Goal: Communication & Community: Answer question/provide support

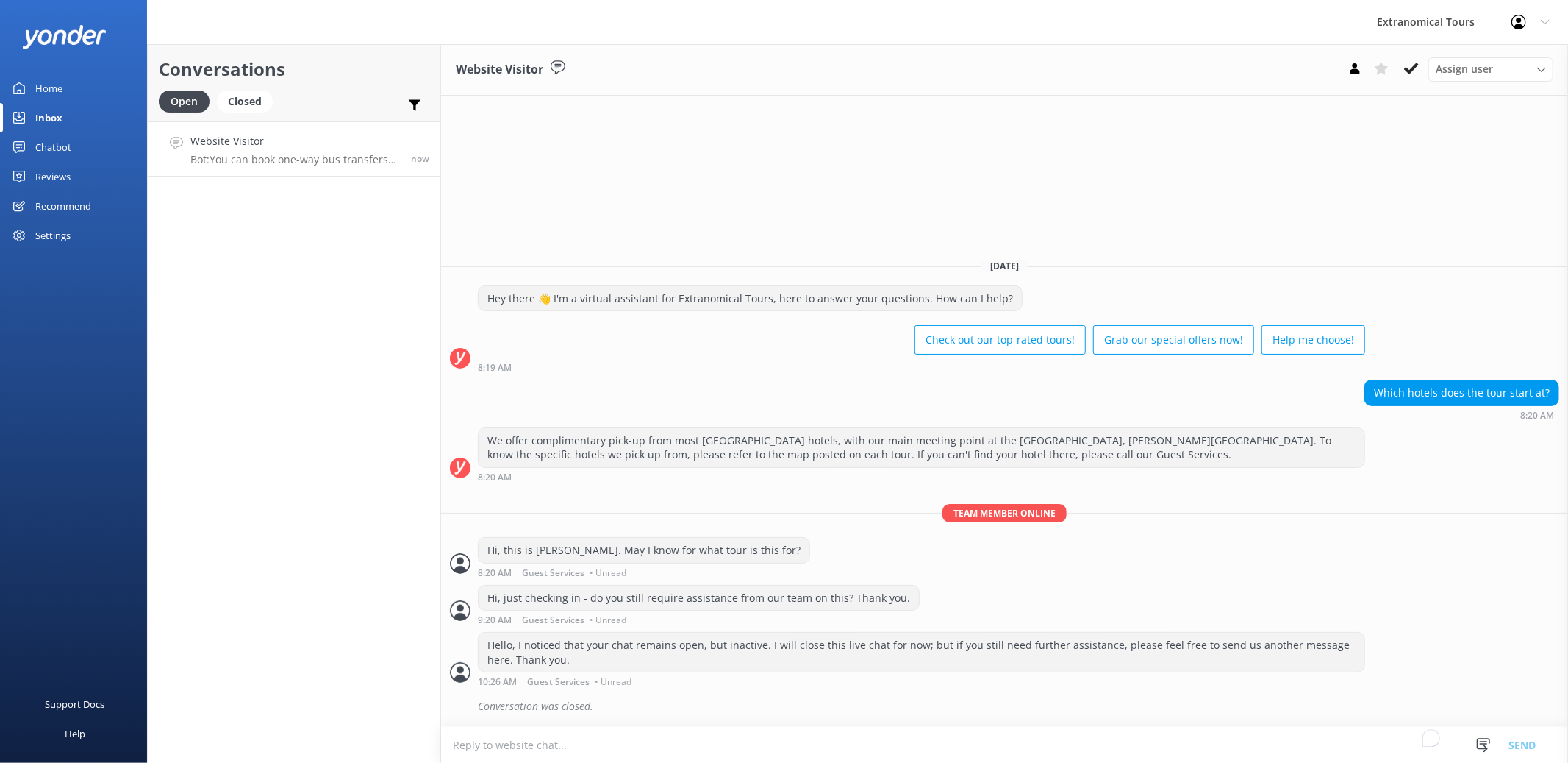
click at [282, 154] on p "Bot: You can book one-way bus transfers directly on our website, which allows y…" at bounding box center [295, 160] width 209 height 14
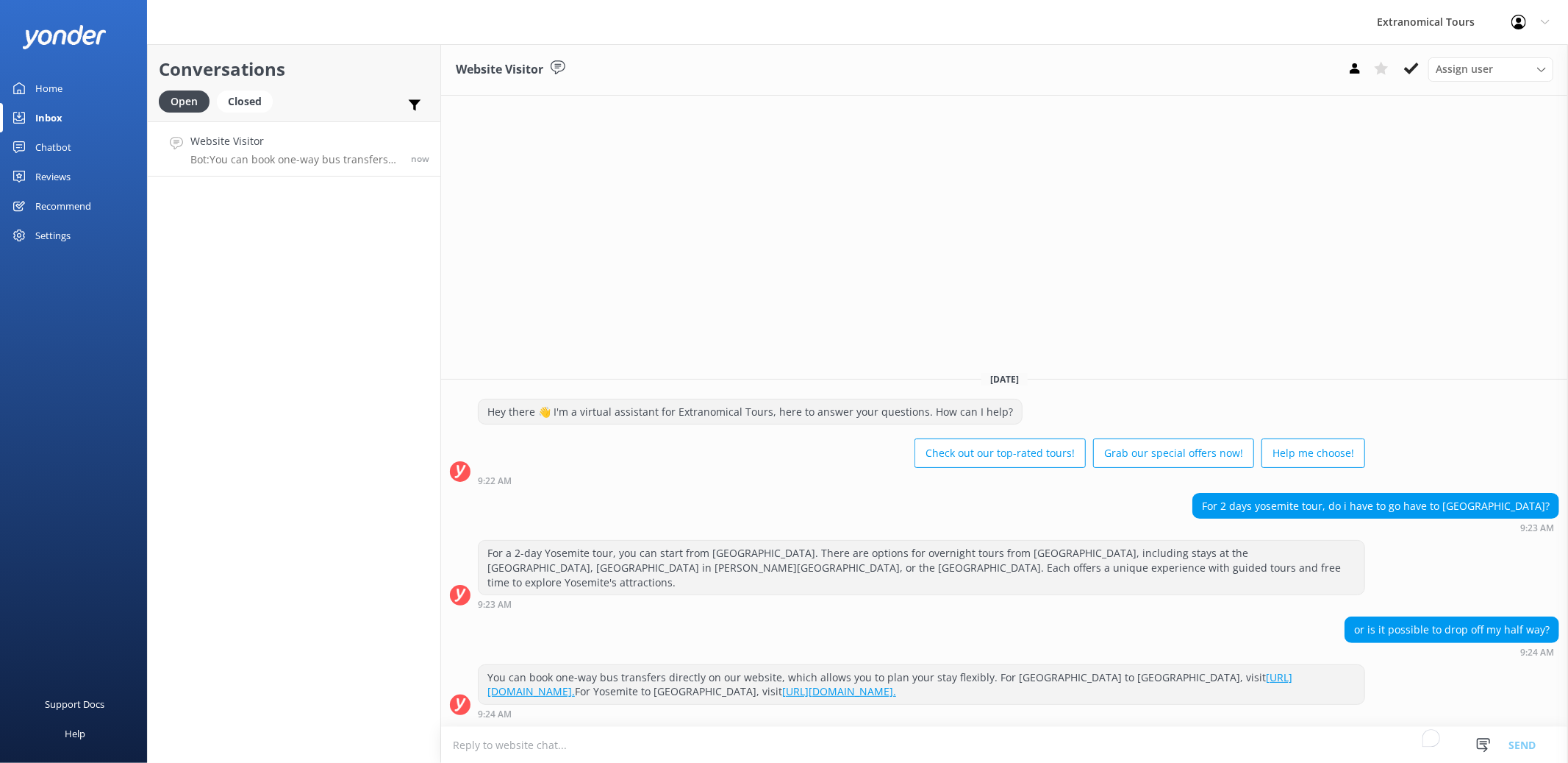
click at [1103, 739] on textarea "To enrich screen reader interactions, please activate Accessibility in Grammarl…" at bounding box center [1004, 745] width 1127 height 36
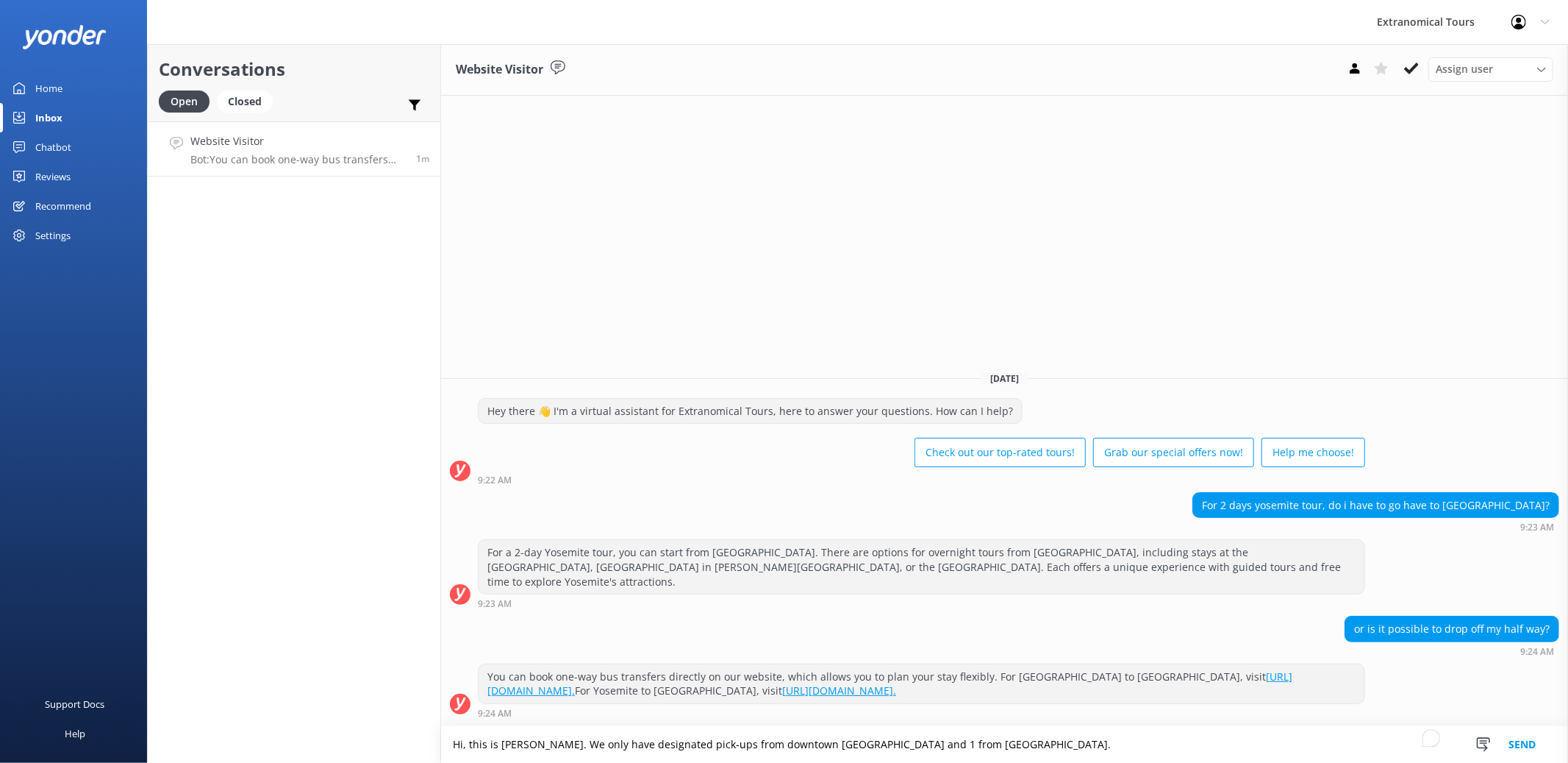
type textarea "Hi, this is [PERSON_NAME]. We only have designated pick-ups from downtown [GEOG…"
click at [1524, 743] on button "Send" at bounding box center [1521, 744] width 55 height 37
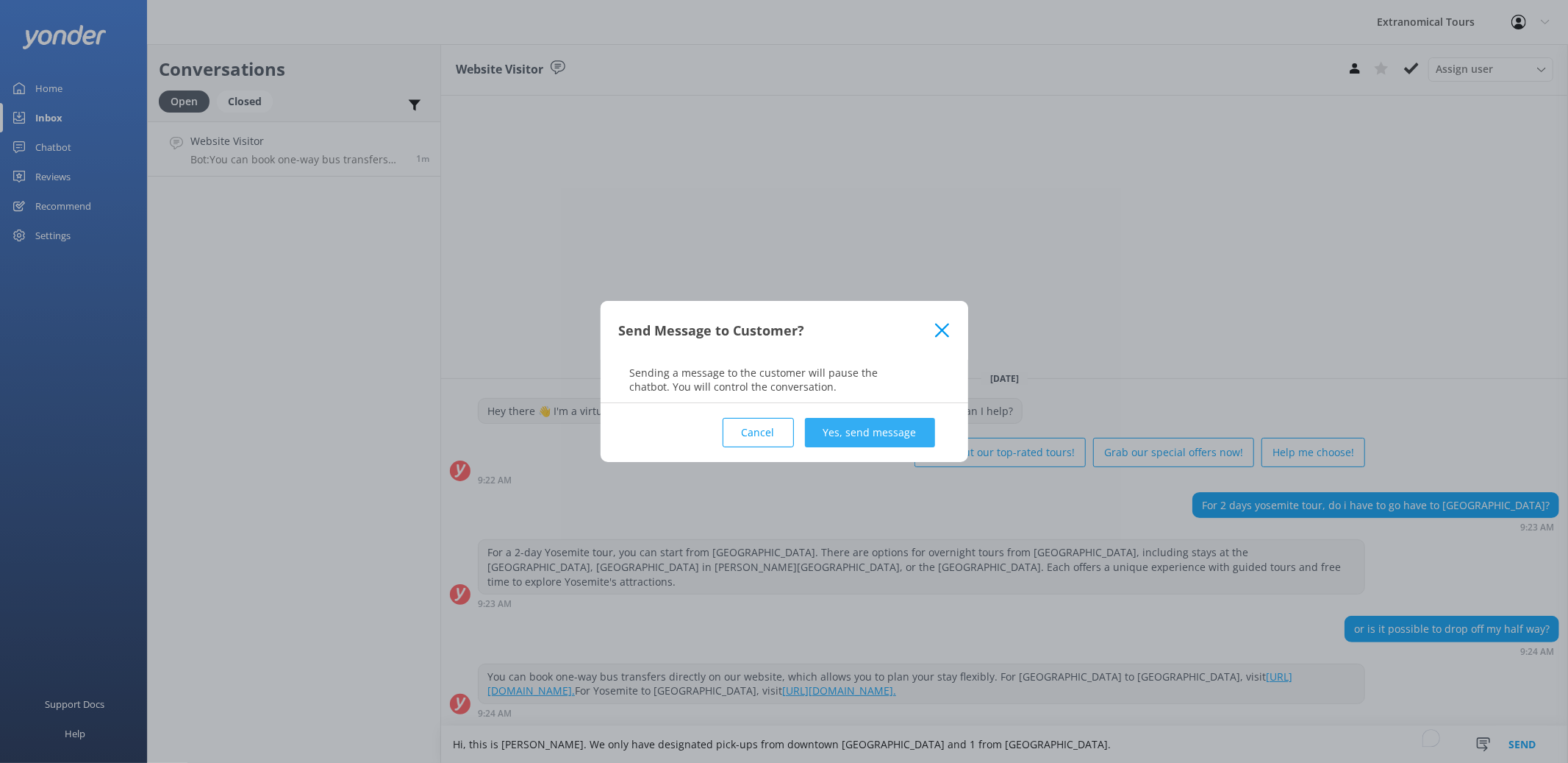
click at [892, 426] on button "Yes, send message" at bounding box center [869, 432] width 130 height 29
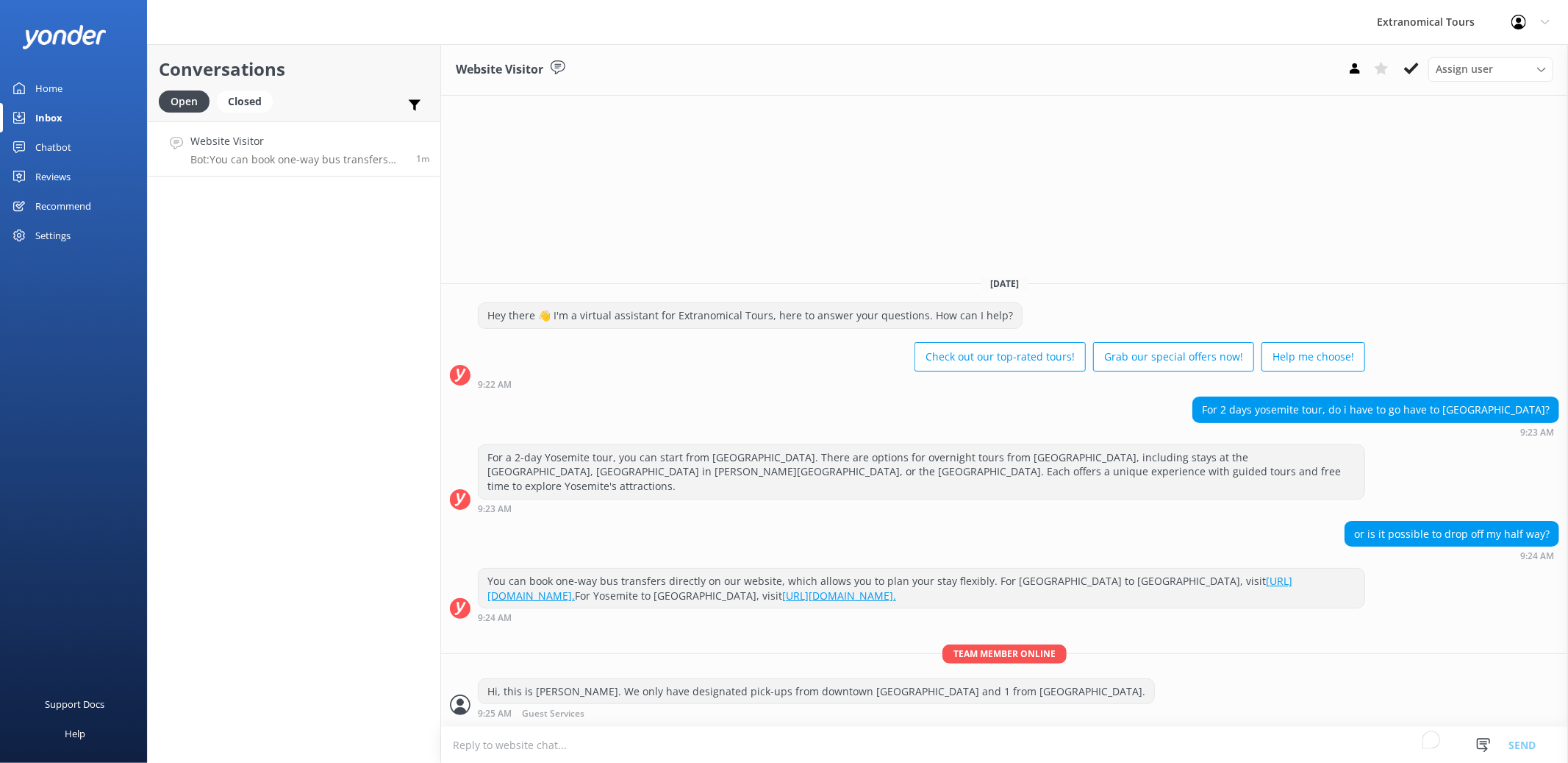
click at [995, 743] on textarea "To enrich screen reader interactions, please activate Accessibility in Grammarl…" at bounding box center [1004, 745] width 1127 height 36
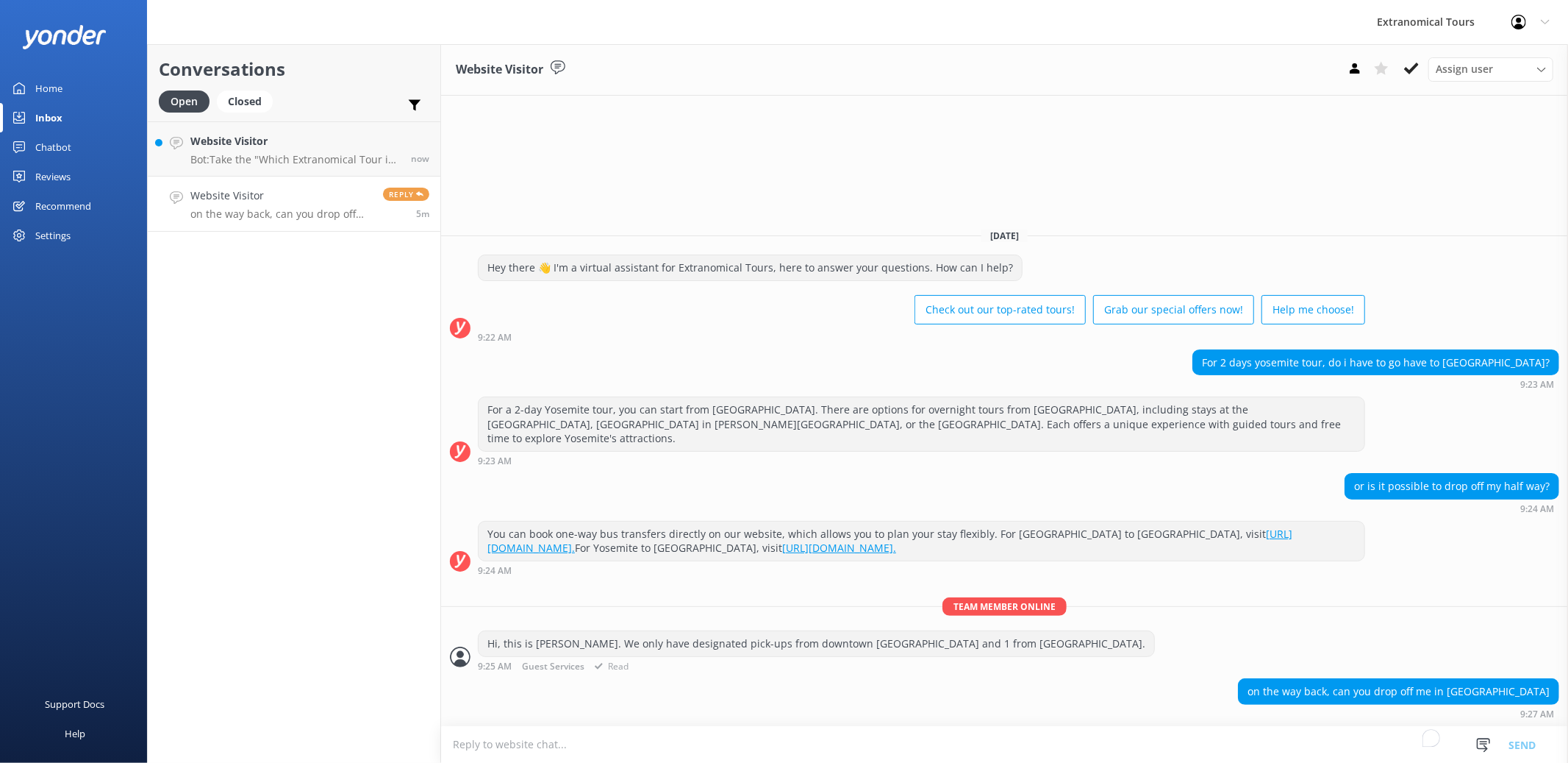
click at [1029, 664] on div "Hi, this is Sam. We only have designated pick-ups from downtown San Francisco a…" at bounding box center [1004, 651] width 1127 height 41
click at [942, 735] on textarea "To enrich screen reader interactions, please activate Accessibility in Grammarl…" at bounding box center [1004, 745] width 1127 height 36
click at [930, 742] on textarea "To enrich screen reader interactions, please activate Accessibility in Grammarl…" at bounding box center [1004, 745] width 1127 height 36
click at [339, 213] on p "on the way back, can you drop off me in [GEOGRAPHIC_DATA]" at bounding box center [281, 214] width 181 height 14
click at [325, 148] on h4 "Website Visitor" at bounding box center [297, 141] width 215 height 16
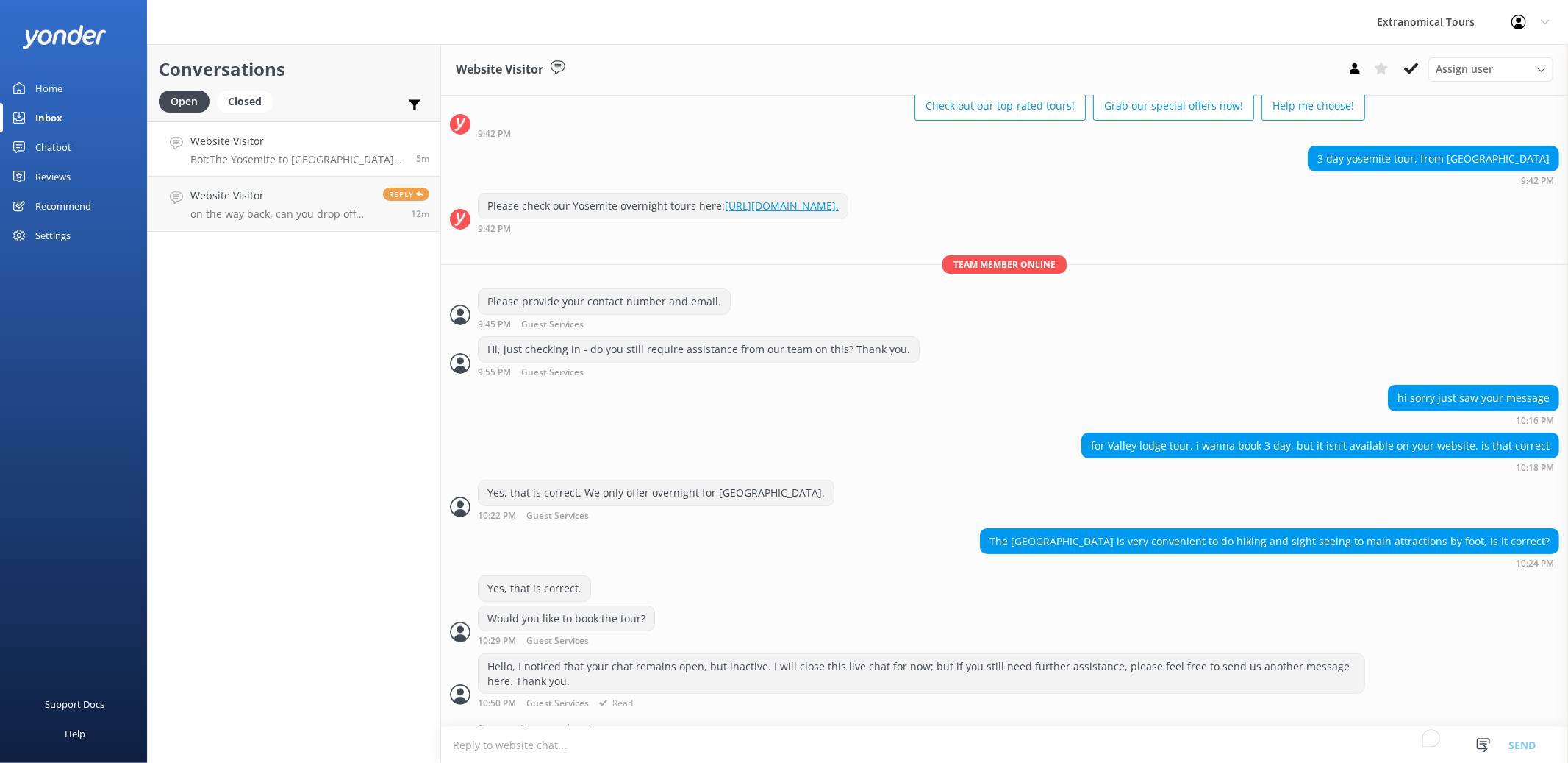
scroll to position [443, 0]
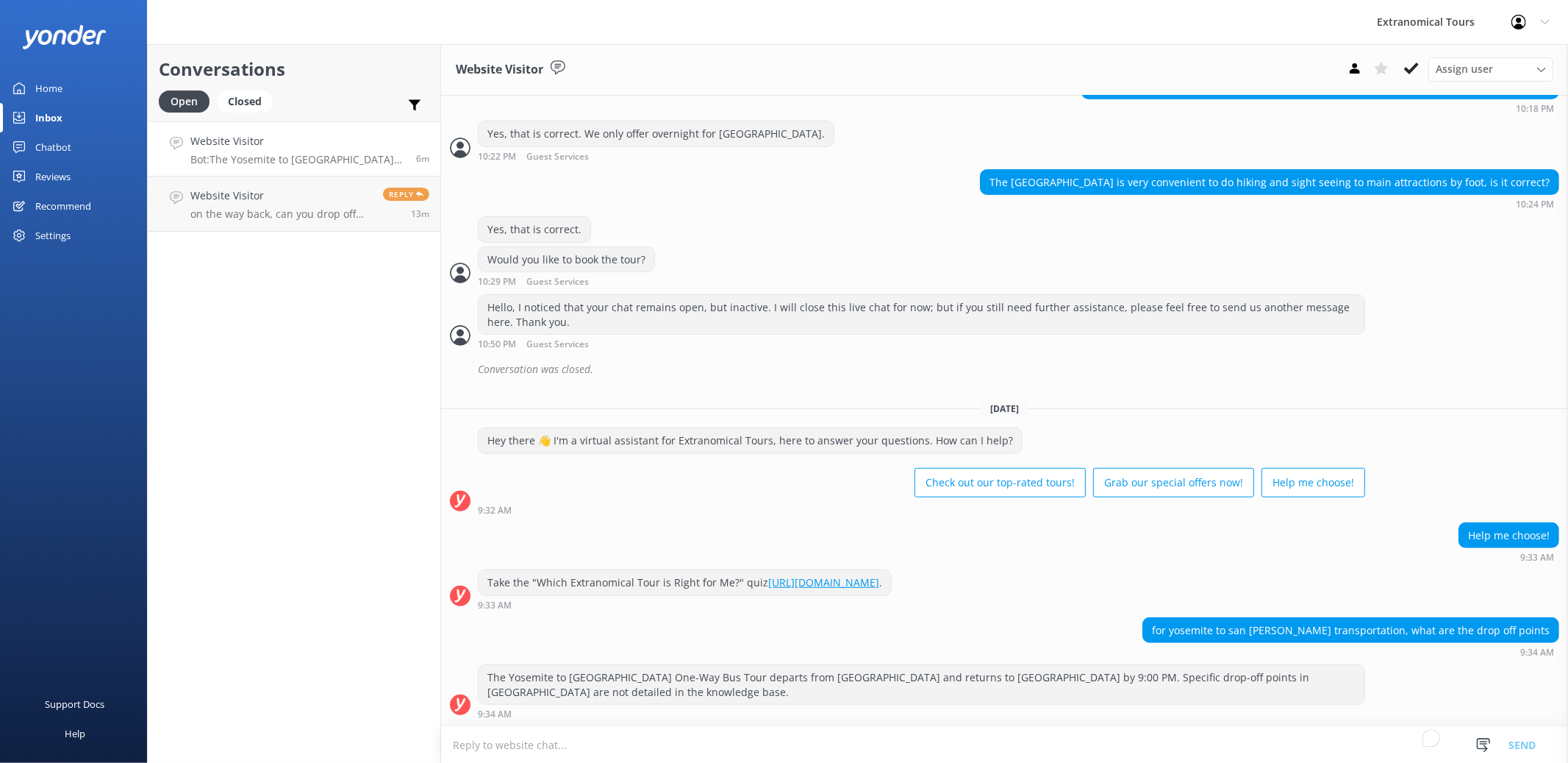
click at [311, 146] on h4 "Website Visitor" at bounding box center [297, 141] width 215 height 16
click at [1051, 739] on textarea "To enrich screen reader interactions, please activate Accessibility in Grammarl…" at bounding box center [1004, 745] width 1127 height 36
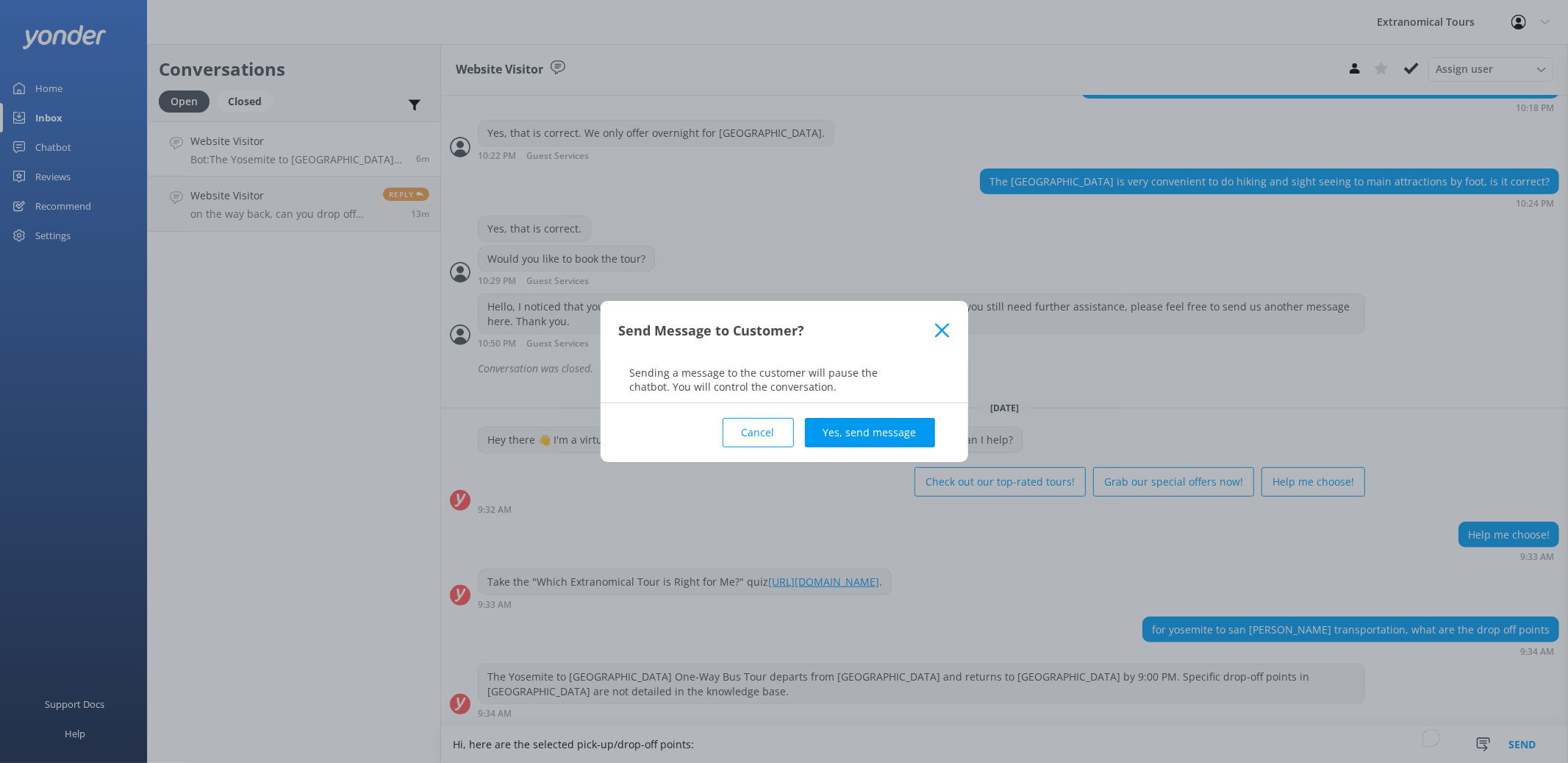
type textarea "Hi, here are the selected pick-up/drop-off points:"
click at [937, 328] on icon at bounding box center [942, 331] width 14 height 15
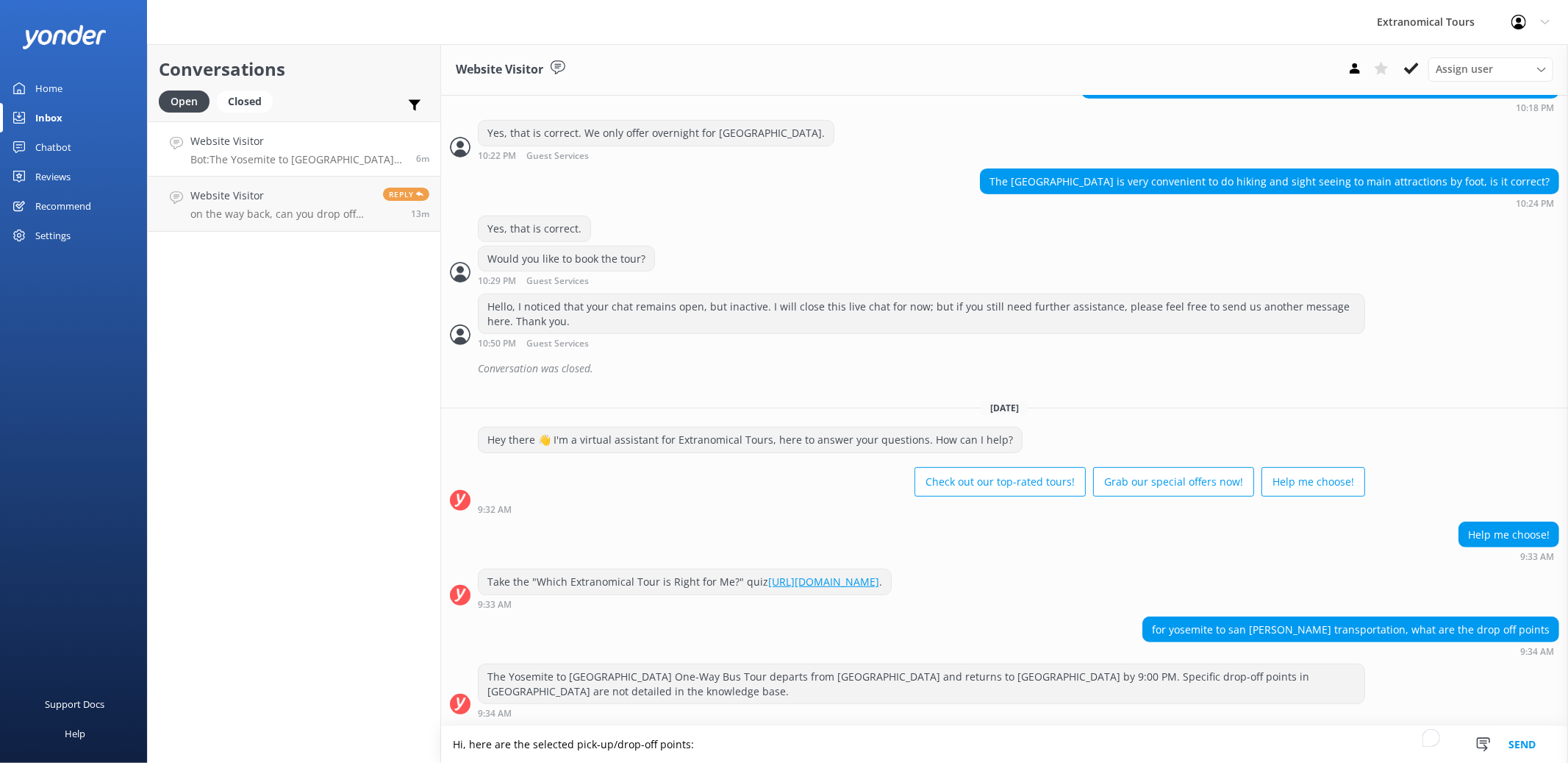
click at [732, 741] on textarea "Hi, here are the selected pick-up/drop-off points:" at bounding box center [1004, 744] width 1127 height 37
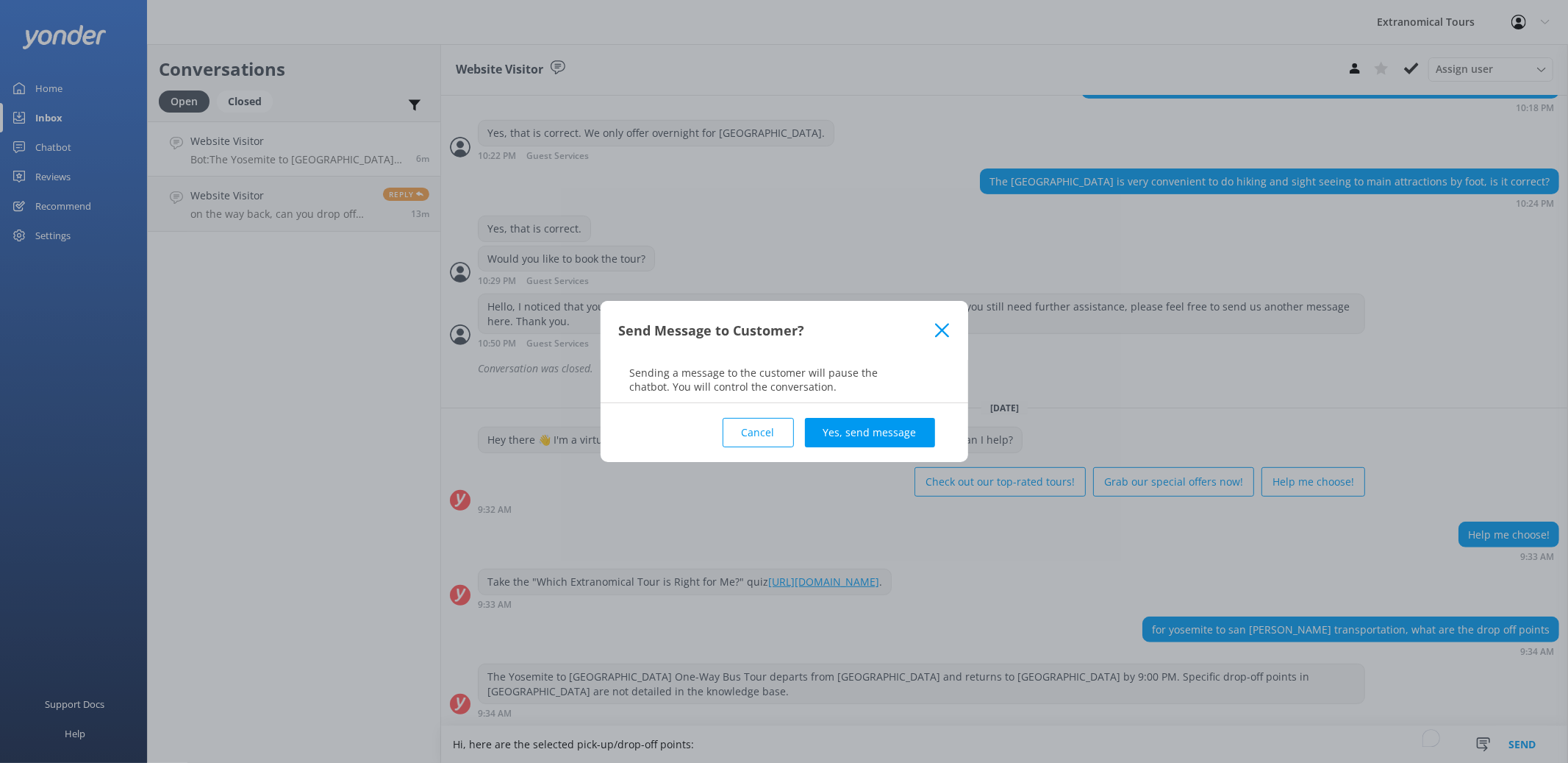
click at [947, 322] on div "Send Message to Customer?" at bounding box center [784, 330] width 367 height 59
click at [863, 431] on button "Yes, send message" at bounding box center [869, 432] width 130 height 29
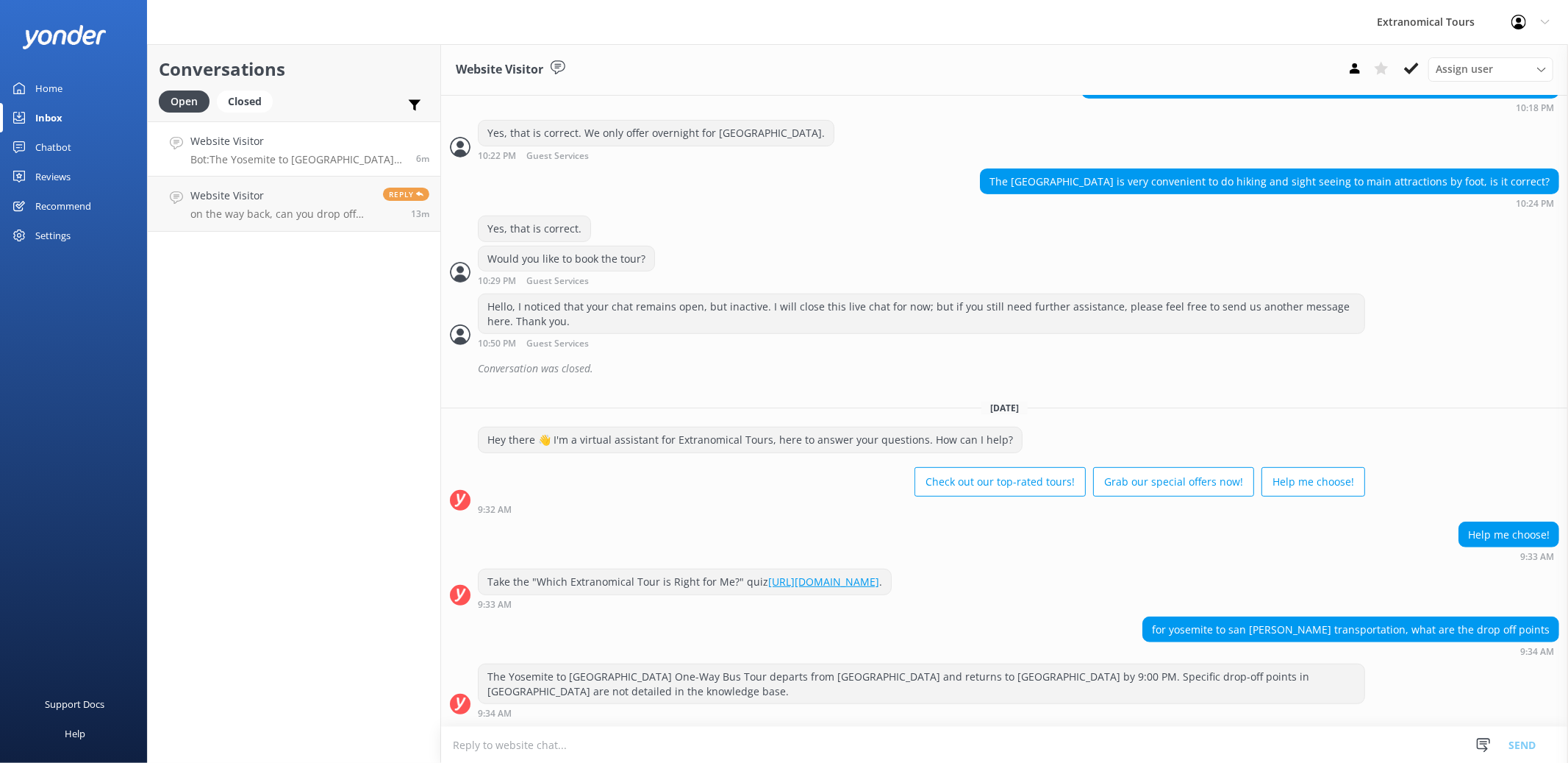
scroll to position [443, 0]
click at [708, 738] on textarea "To enrich screen reader interactions, please activate Accessibility in Grammarl…" at bounding box center [1004, 745] width 1127 height 36
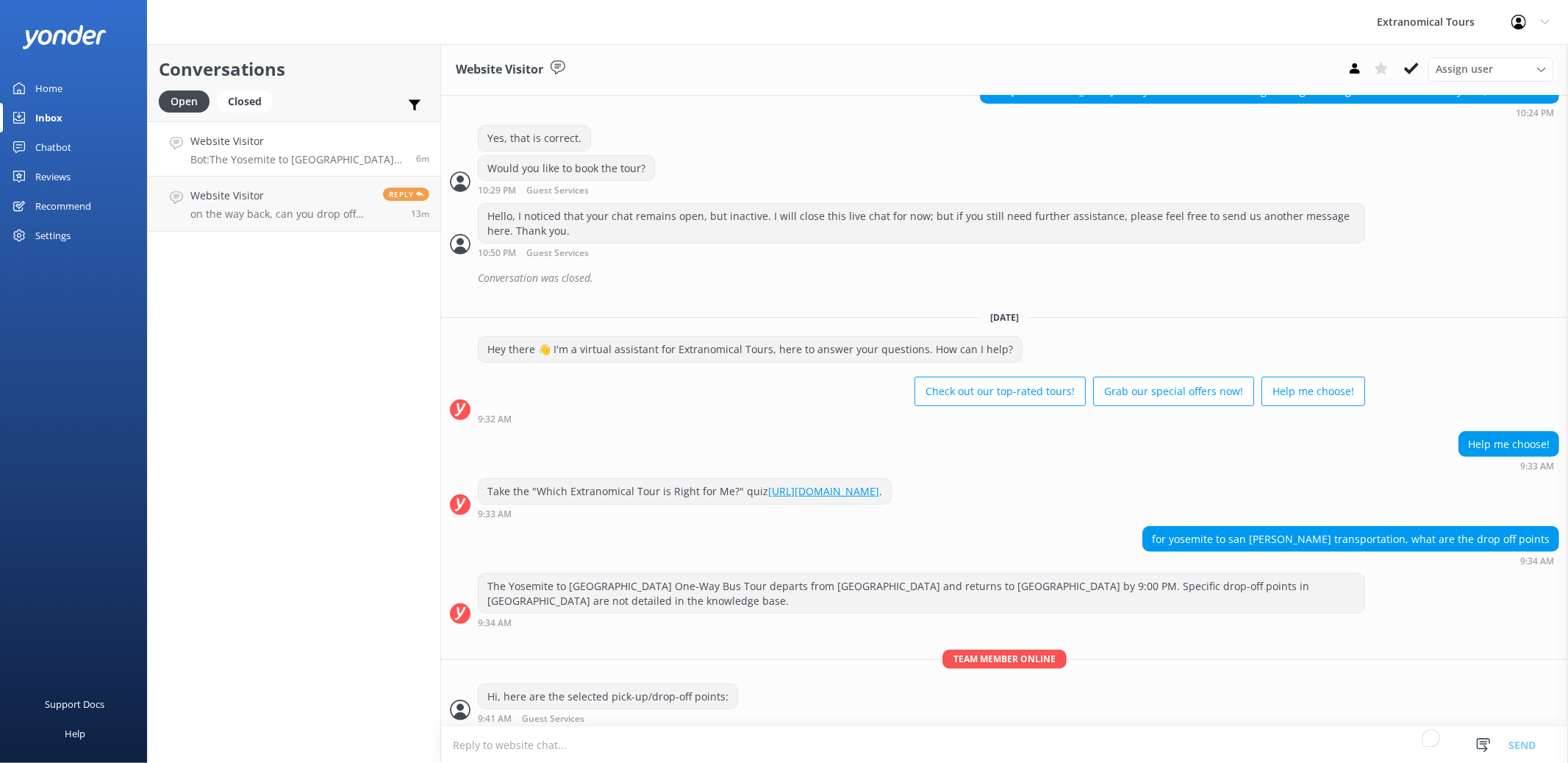
scroll to position [539, 0]
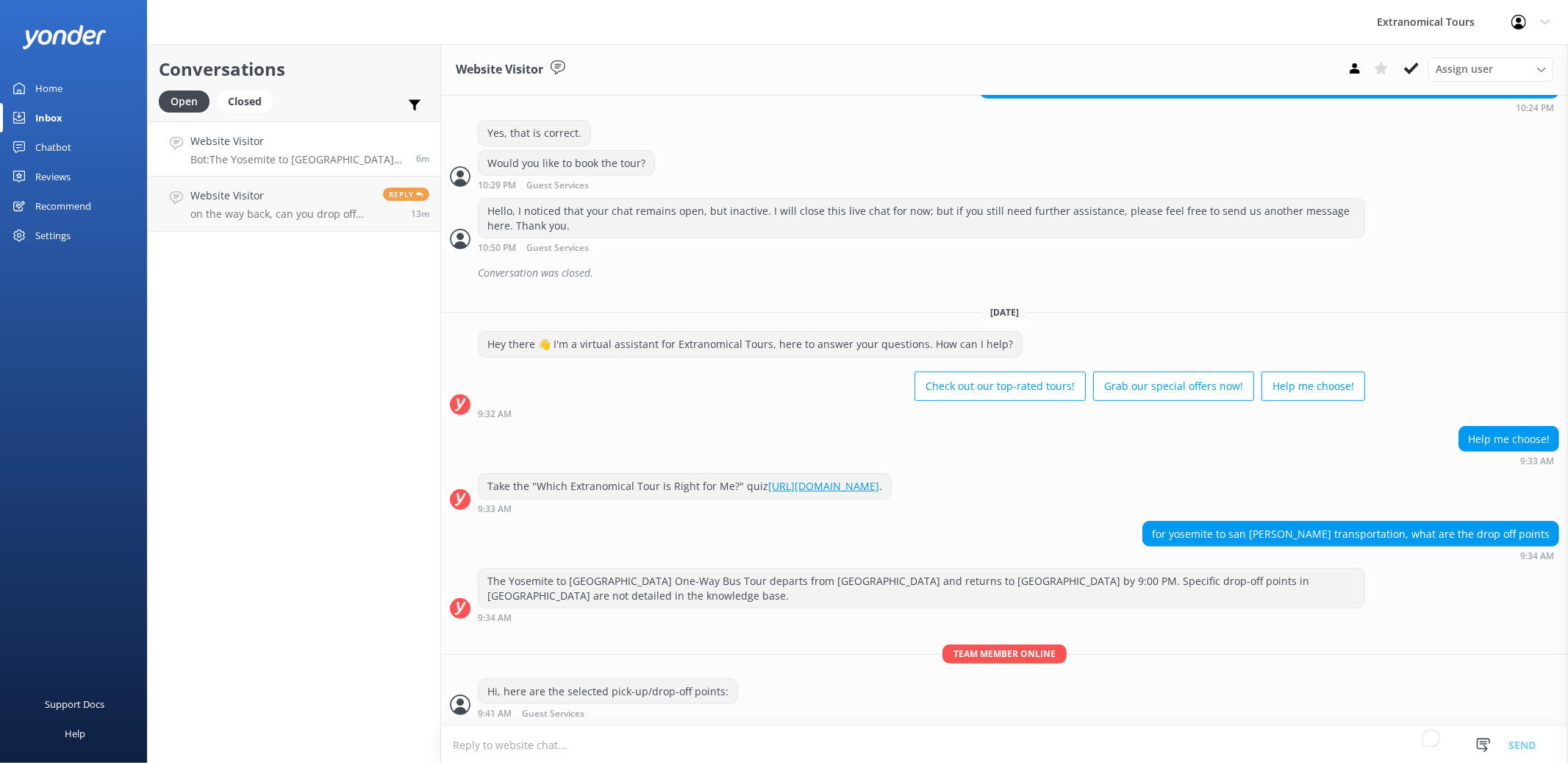
paste textarea "[GEOGRAPHIC_DATA] [GEOGRAPHIC_DATA]-[GEOGRAPHIC_DATA], an [GEOGRAPHIC_DATA] [GE…"
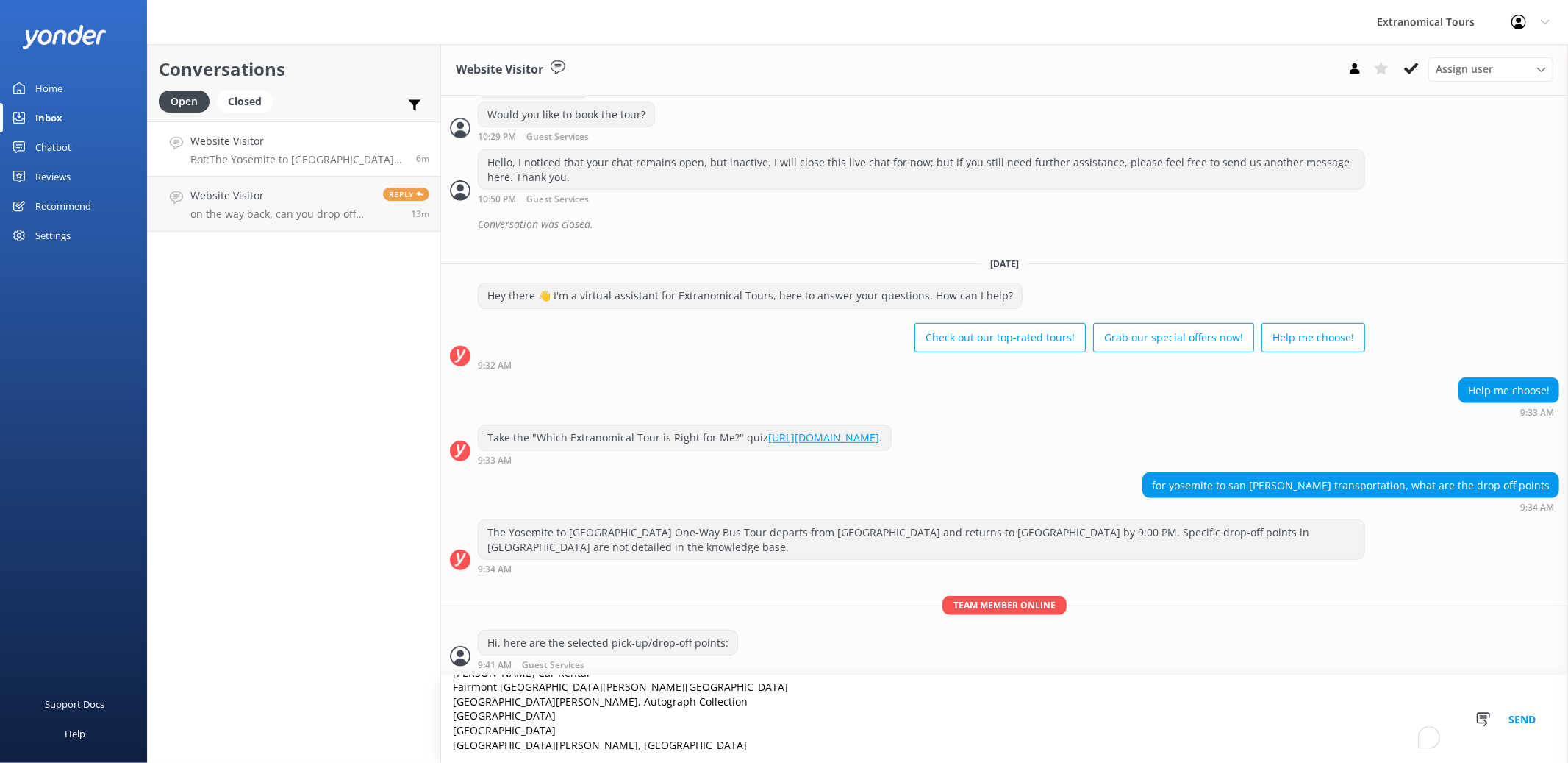
scroll to position [591, 0]
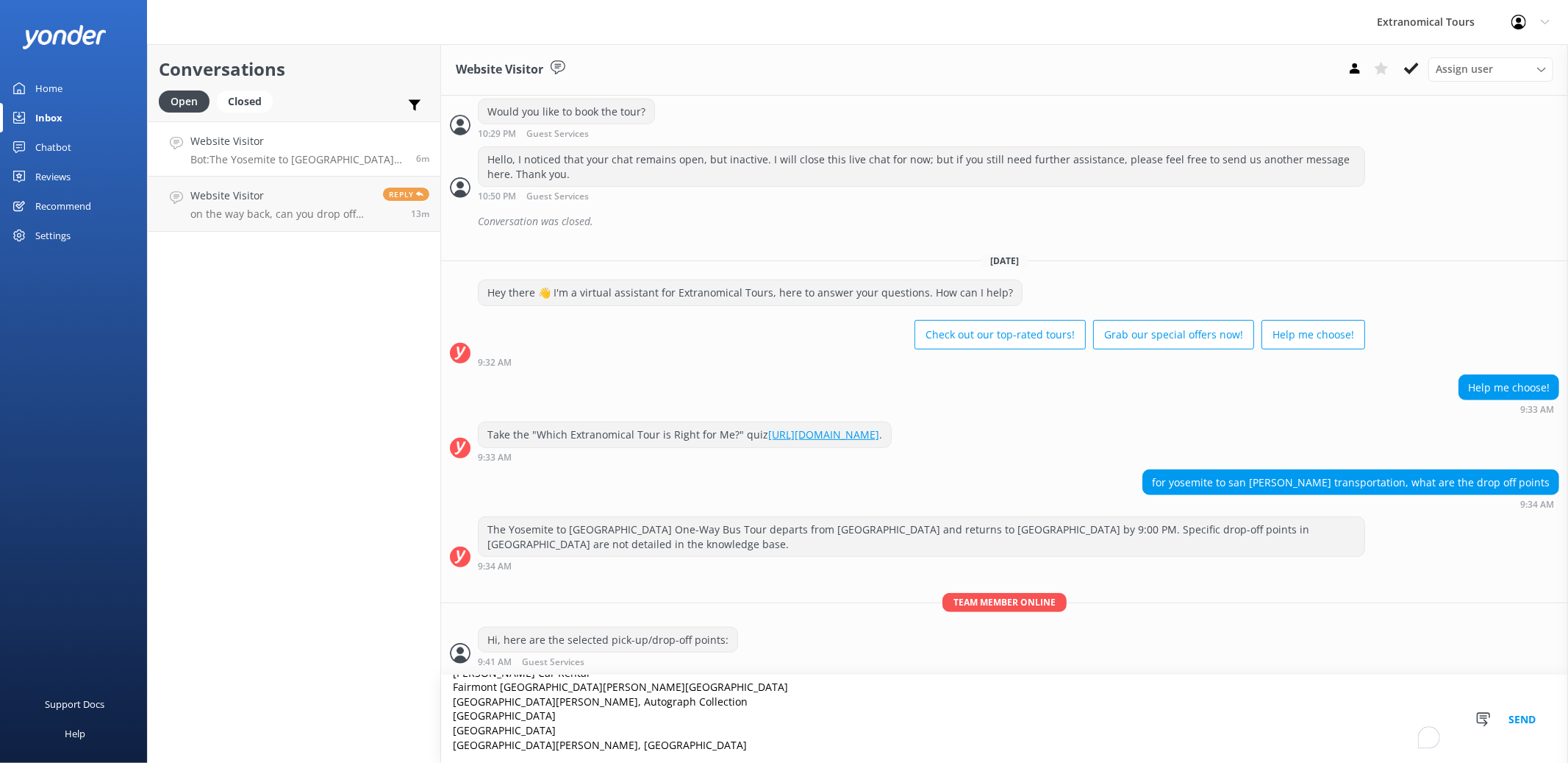
type textarea "[GEOGRAPHIC_DATA] [GEOGRAPHIC_DATA]-[GEOGRAPHIC_DATA], an [GEOGRAPHIC_DATA] [GE…"
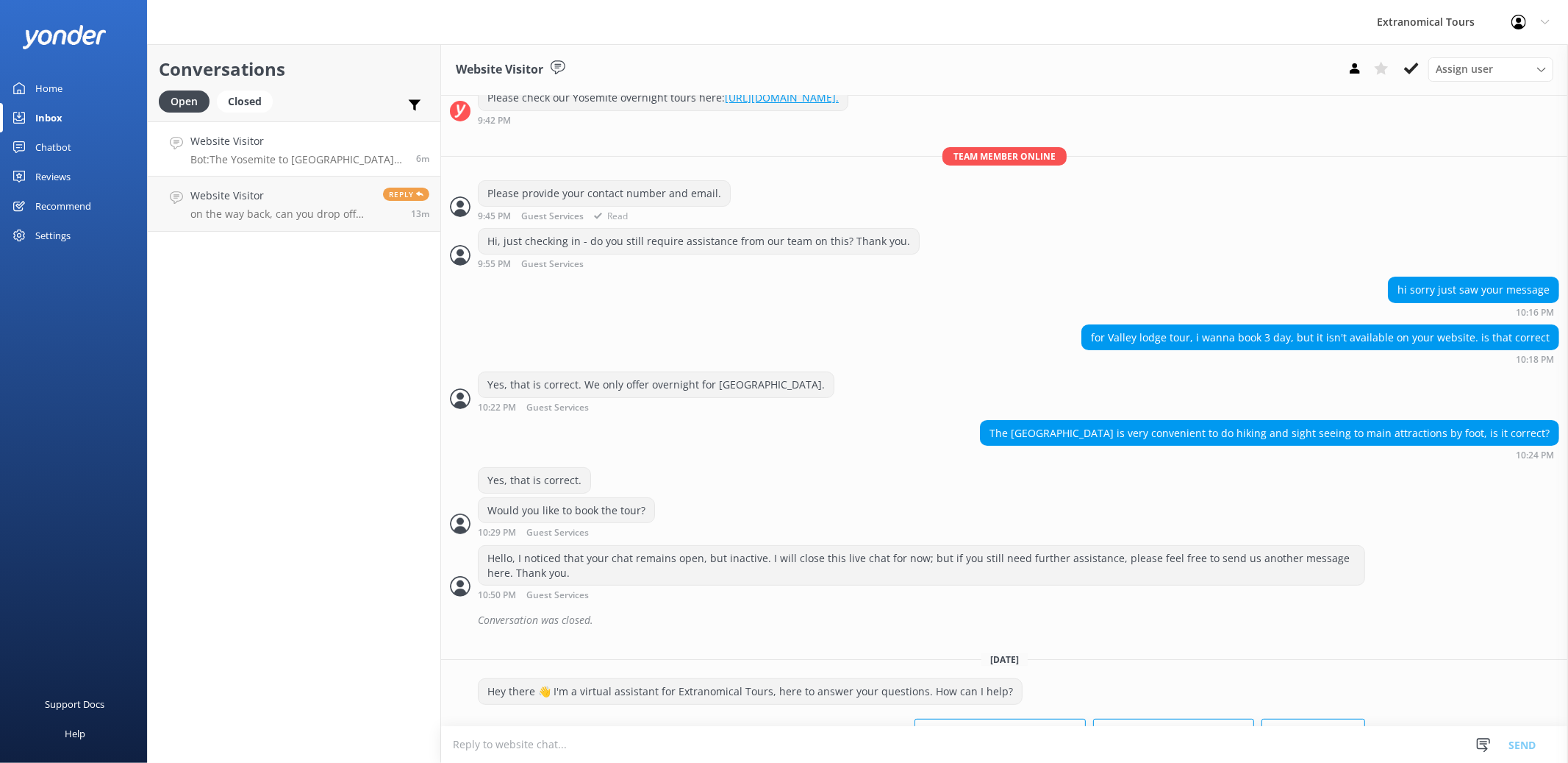
scroll to position [133, 0]
